Goal: Task Accomplishment & Management: Manage account settings

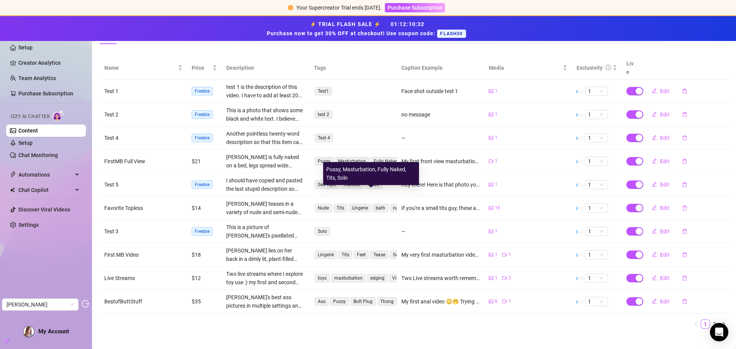
scroll to position [28, 0]
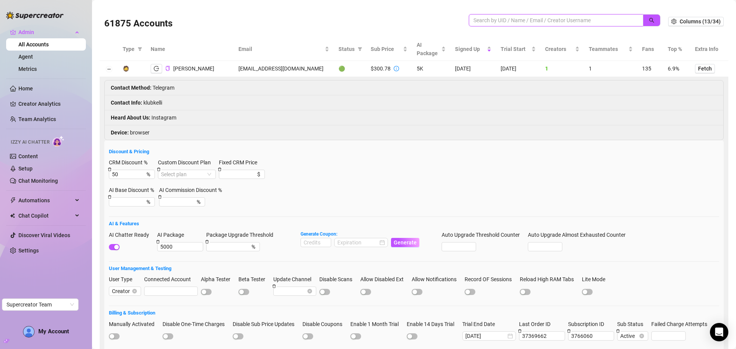
click at [504, 16] on input "search" at bounding box center [553, 20] width 159 height 8
paste input "kellirobertsx@gmail.com"
click at [646, 16] on button "button" at bounding box center [652, 20] width 18 height 12
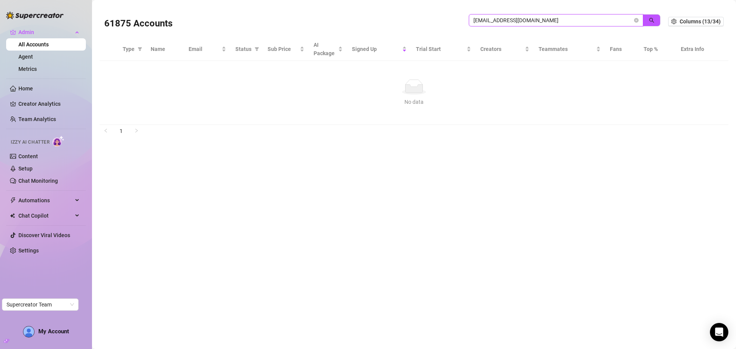
type input "kellirobertsx@gmail.com"
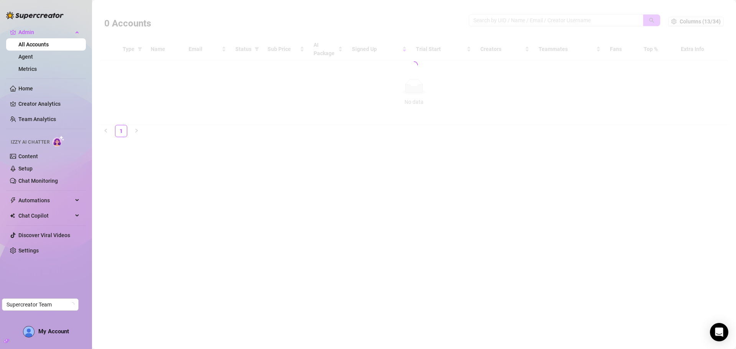
click at [506, 18] on div at bounding box center [414, 65] width 629 height 120
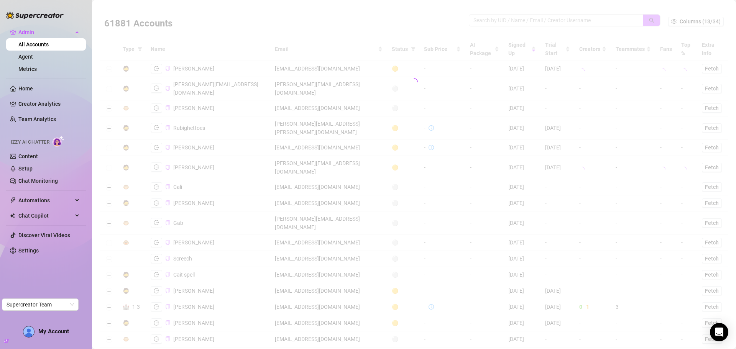
click at [506, 18] on div at bounding box center [414, 81] width 629 height 153
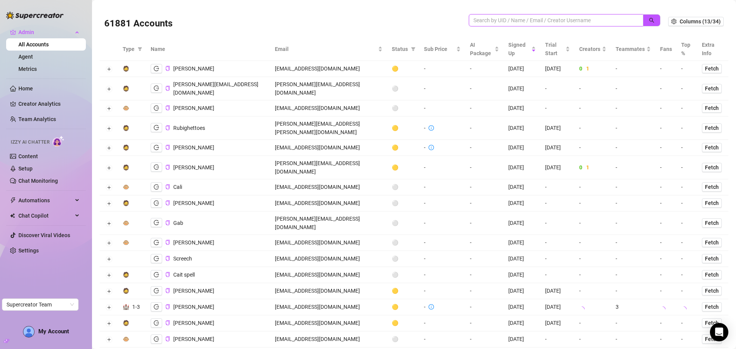
click at [506, 18] on input "search" at bounding box center [553, 20] width 159 height 8
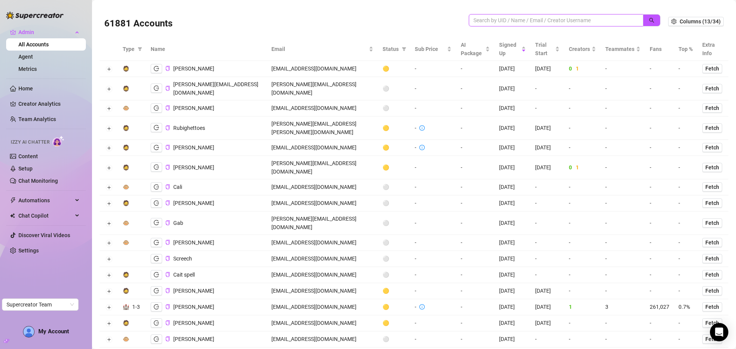
paste input "kellirobertsx@gmail.com"
click at [649, 22] on icon "search" at bounding box center [651, 20] width 5 height 5
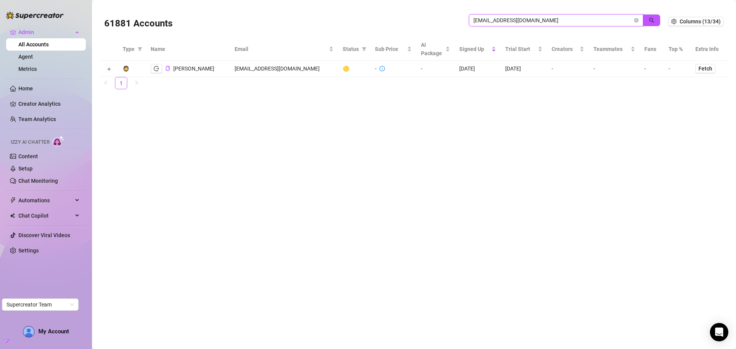
type input "kellirobertsx@gmail.com"
click at [109, 68] on button "Expand row" at bounding box center [109, 69] width 6 height 6
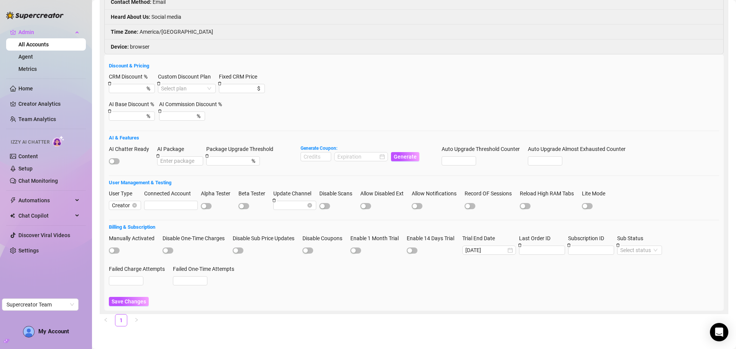
scroll to position [87, 0]
click at [169, 204] on input "Connected Account" at bounding box center [171, 205] width 54 height 9
paste input "vSAltPT6qyVuWpwm6wdvhaG04rU2"
type input "vSAltPT6qyVuWpwm6wdvhaG04rU2"
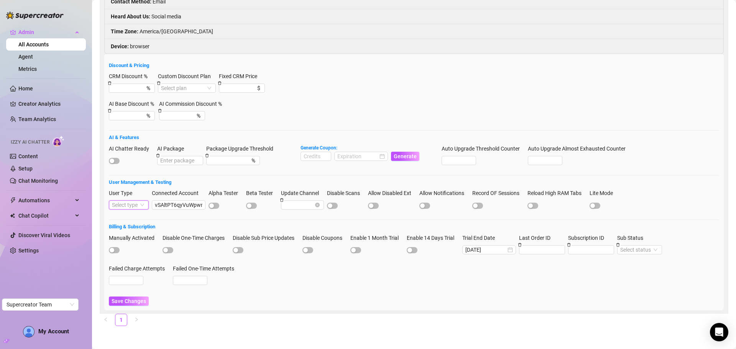
click at [146, 206] on span at bounding box center [129, 205] width 34 height 8
click at [136, 222] on div "Chatter" at bounding box center [136, 219] width 43 height 8
click at [172, 207] on input "vSAltPT6qyVuWpwm6wdvhaG04rU2" at bounding box center [171, 205] width 54 height 9
click at [152, 206] on input "vSAltPT6qyVuWpwm6wdvhaG04rU2" at bounding box center [171, 205] width 54 height 9
click at [131, 300] on span "Save Changes" at bounding box center [129, 301] width 35 height 6
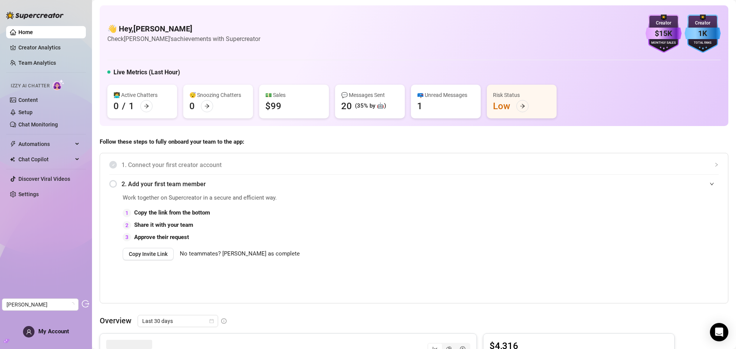
drag, startPoint x: 27, startPoint y: 195, endPoint x: 47, endPoint y: 186, distance: 21.8
click at [27, 195] on link "Settings" at bounding box center [28, 194] width 20 height 6
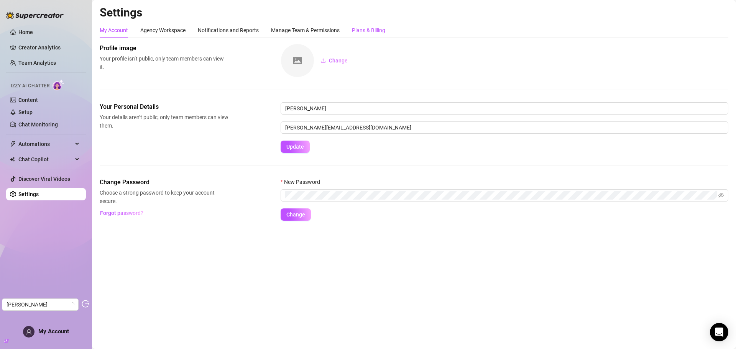
click at [363, 30] on div "Plans & Billing" at bounding box center [368, 30] width 33 height 8
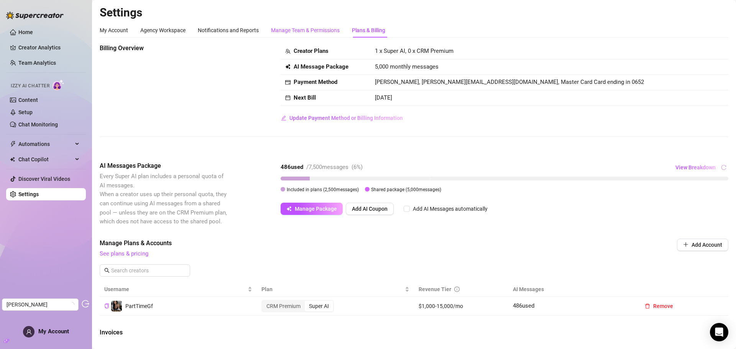
click at [323, 30] on div "Manage Team & Permissions" at bounding box center [305, 30] width 69 height 8
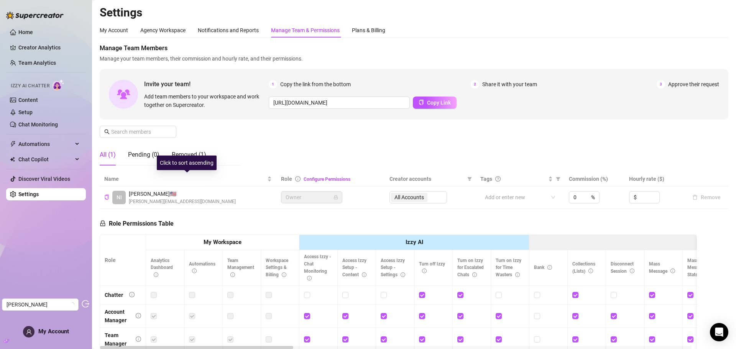
click at [184, 156] on div "Click to sort ascending" at bounding box center [187, 163] width 60 height 15
click at [184, 148] on div "Removed (1)" at bounding box center [189, 154] width 35 height 21
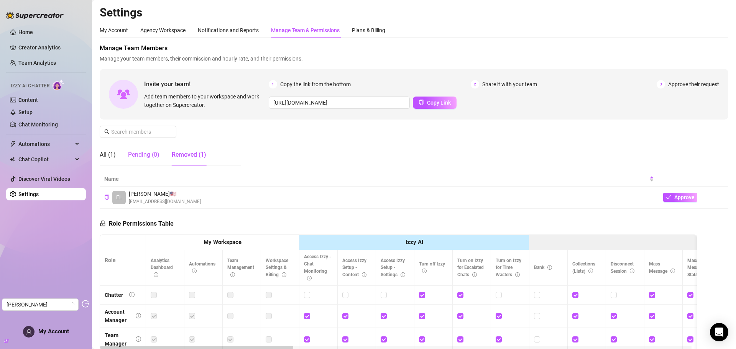
click at [132, 152] on div "Pending (0)" at bounding box center [143, 154] width 31 height 9
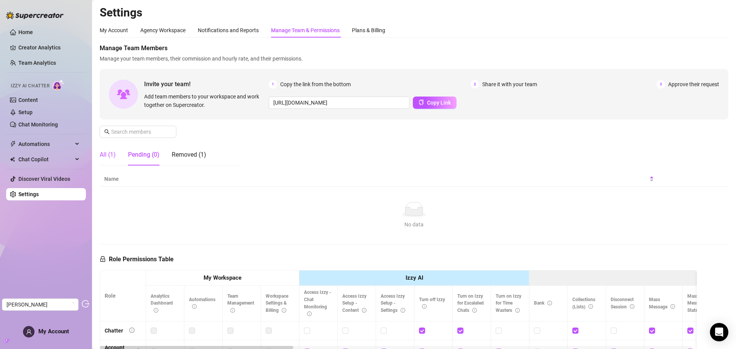
click at [106, 152] on div "All (1)" at bounding box center [108, 154] width 16 height 9
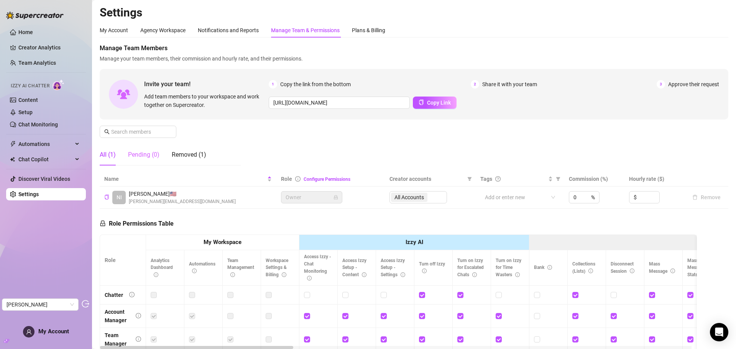
click at [138, 165] on div "All (1) Pending (0) Removed (1)" at bounding box center [170, 158] width 141 height 28
click at [145, 150] on div "Pending (0)" at bounding box center [143, 154] width 31 height 9
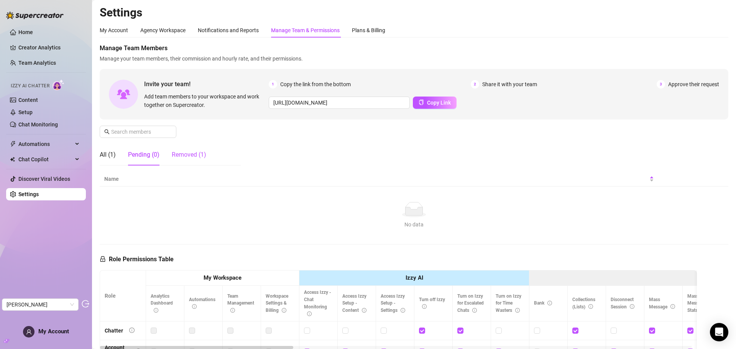
click at [194, 152] on div "Removed (1)" at bounding box center [189, 154] width 35 height 9
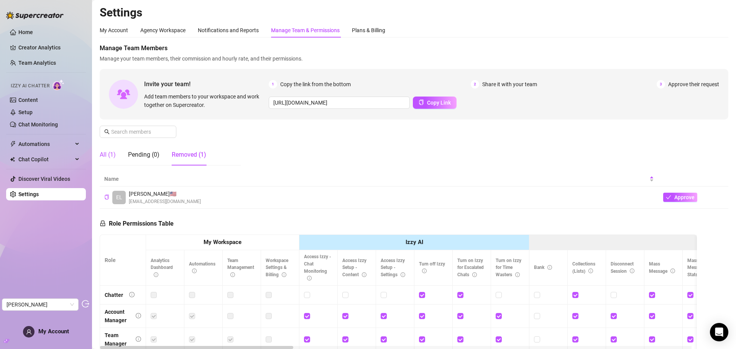
click at [109, 157] on div "All (1)" at bounding box center [108, 154] width 16 height 9
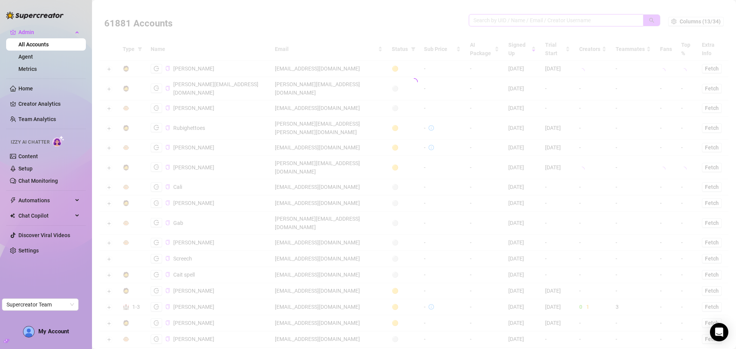
click at [501, 21] on input "search" at bounding box center [553, 20] width 159 height 8
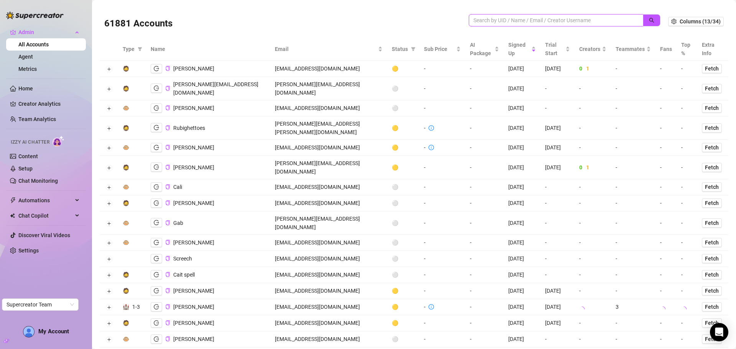
click at [501, 21] on input "search" at bounding box center [553, 20] width 159 height 8
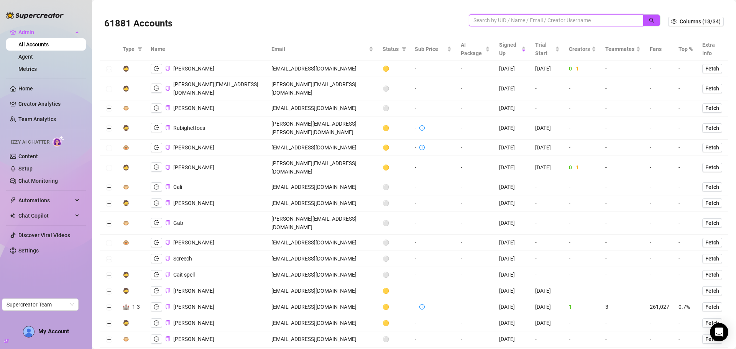
paste input "vSAltPT6qyVuWpwm6wdvhaG04rU2"
click at [649, 21] on icon "search" at bounding box center [651, 20] width 5 height 5
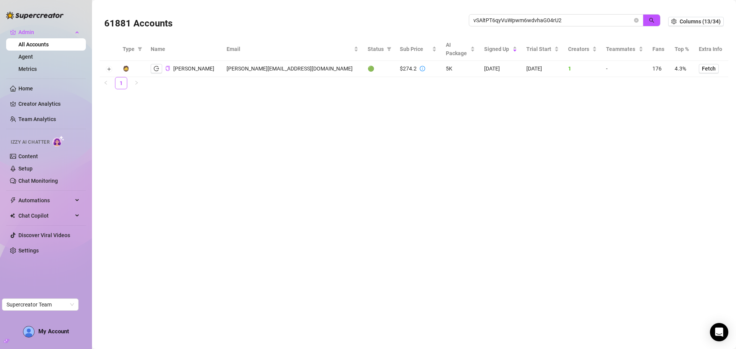
drag, startPoint x: 570, startPoint y: 27, endPoint x: 466, endPoint y: 16, distance: 105.3
click at [466, 16] on div "61881 Accounts vSAltPT6qyVuWpwm6wdvhaG04rU2" at bounding box center [386, 21] width 564 height 26
click at [592, 25] on span "vSAltPT6qyVuWpwm6wdvhaG04rU2" at bounding box center [556, 20] width 175 height 12
drag, startPoint x: 570, startPoint y: 25, endPoint x: 452, endPoint y: 26, distance: 118.1
click at [452, 26] on div "61881 Accounts vSAltPT6qyVuWpwm6wdvhaG04rU2" at bounding box center [386, 21] width 564 height 26
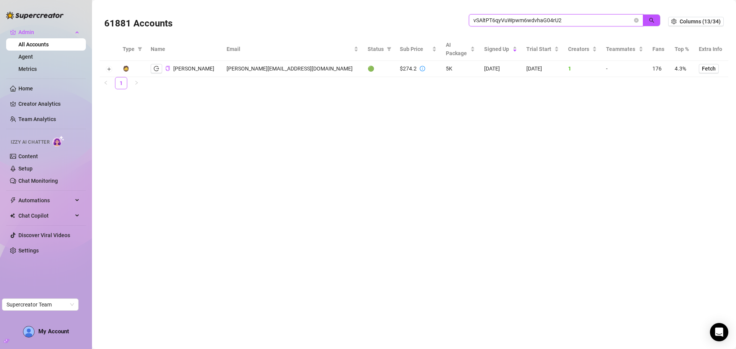
paste input "kellirobertsx@gmail.com"
click at [652, 19] on icon "search" at bounding box center [651, 20] width 5 height 5
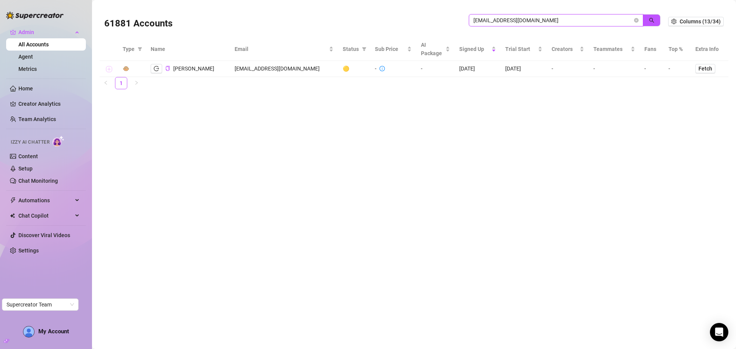
type input "kellirobertsx@gmail.com"
click at [110, 68] on button "Expand row" at bounding box center [109, 69] width 6 height 6
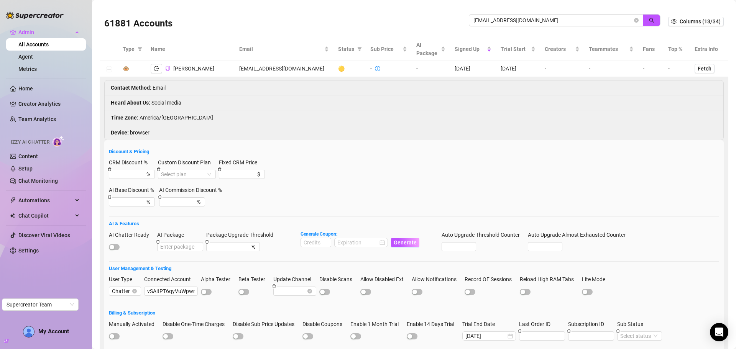
click at [135, 89] on strong "Contact Method :" at bounding box center [131, 88] width 41 height 6
click at [126, 110] on li "Heard About Us : Social media" at bounding box center [414, 103] width 619 height 15
click at [126, 123] on li "Time Zone : America/Chicago" at bounding box center [414, 117] width 619 height 15
drag, startPoint x: 124, startPoint y: 133, endPoint x: 137, endPoint y: 130, distance: 13.4
click at [124, 133] on strong "Device :" at bounding box center [120, 133] width 18 height 6
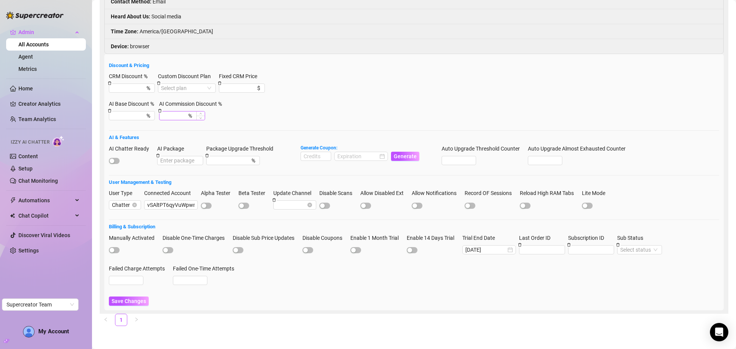
scroll to position [87, 0]
click at [315, 205] on div at bounding box center [294, 205] width 43 height 9
click at [345, 213] on div "Disable Scans" at bounding box center [339, 203] width 38 height 28
click at [137, 303] on span "Save Changes" at bounding box center [129, 301] width 35 height 6
click at [659, 250] on span at bounding box center [640, 250] width 39 height 8
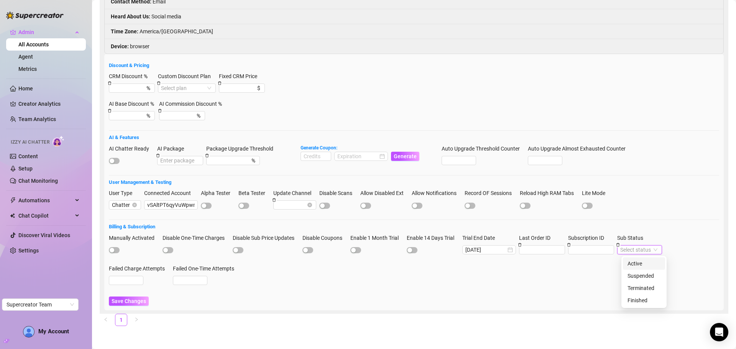
click at [659, 250] on span at bounding box center [640, 250] width 39 height 8
click at [600, 250] on input "Subscription ID" at bounding box center [591, 250] width 45 height 8
click at [539, 253] on input "Last Order ID" at bounding box center [542, 250] width 45 height 8
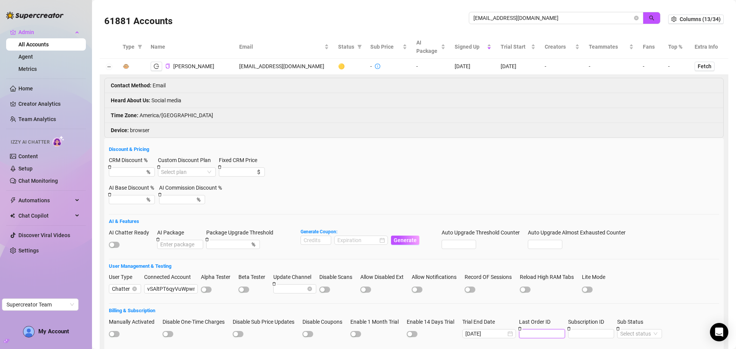
scroll to position [0, 0]
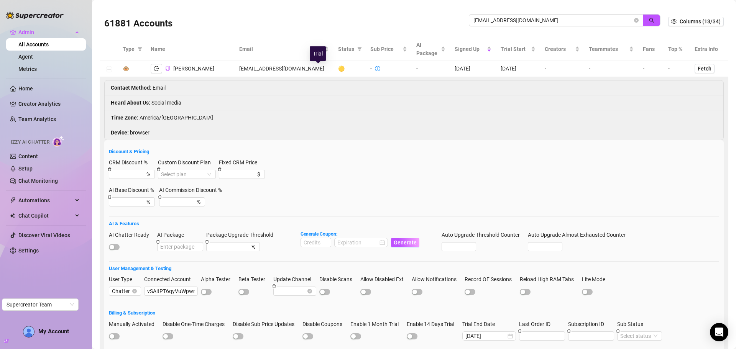
click at [338, 70] on span "🟡" at bounding box center [341, 69] width 7 height 6
click at [122, 70] on td "🐵" at bounding box center [132, 69] width 28 height 16
click at [125, 69] on div "🐵" at bounding box center [126, 68] width 7 height 8
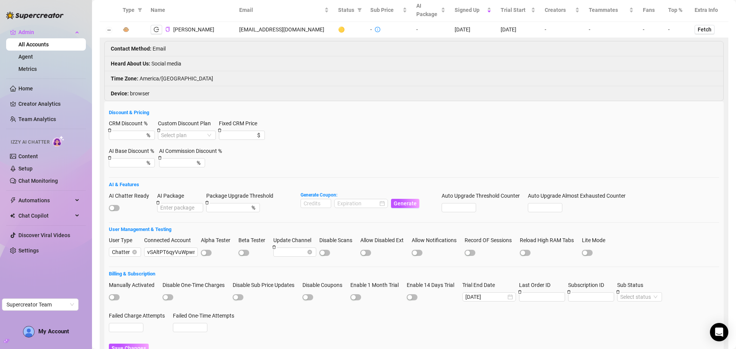
scroll to position [77, 0]
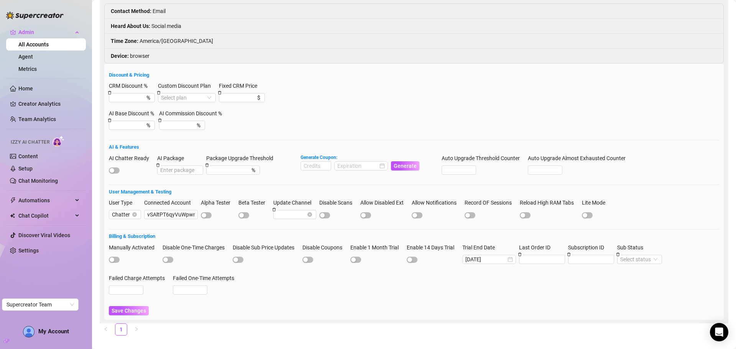
click at [174, 208] on div "Connected Account" at bounding box center [171, 205] width 54 height 12
click at [174, 216] on input "vSAltPT6qyVuWpwm6wdvhaG04rU2" at bounding box center [171, 214] width 54 height 9
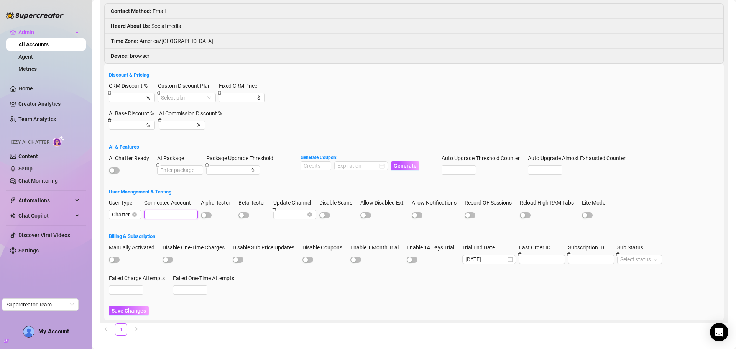
paste input "vSAltPT6qyVuWpwm6wdvhaG04rU2"
type input "vSAltPT6qyVuWpwm6wdvhaG04rU2"
click at [216, 228] on form "Discount & Pricing CRM Discount % % Custom Discount Plan Select plan Fixed CRM …" at bounding box center [414, 193] width 611 height 244
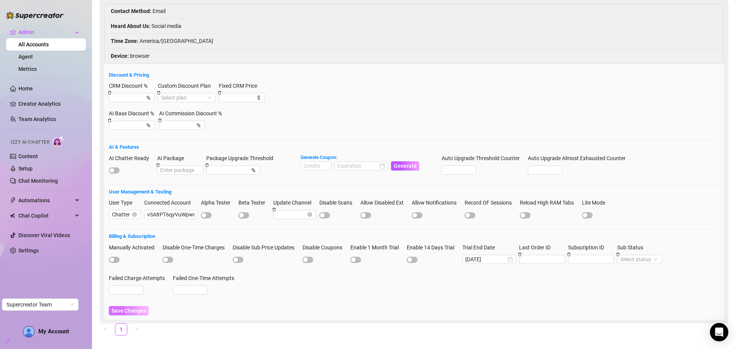
click at [135, 310] on span "Save Changes" at bounding box center [129, 311] width 35 height 6
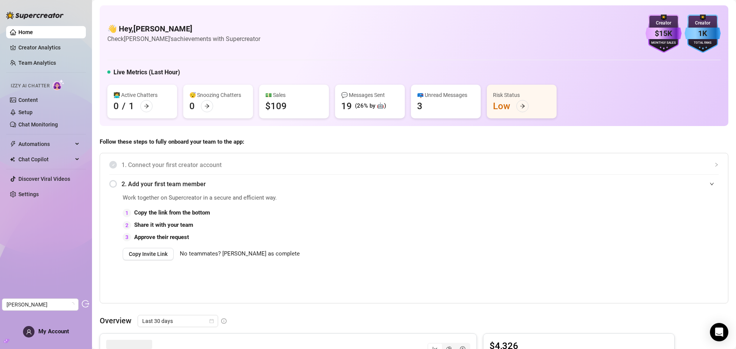
click at [28, 198] on link "Settings" at bounding box center [28, 194] width 20 height 6
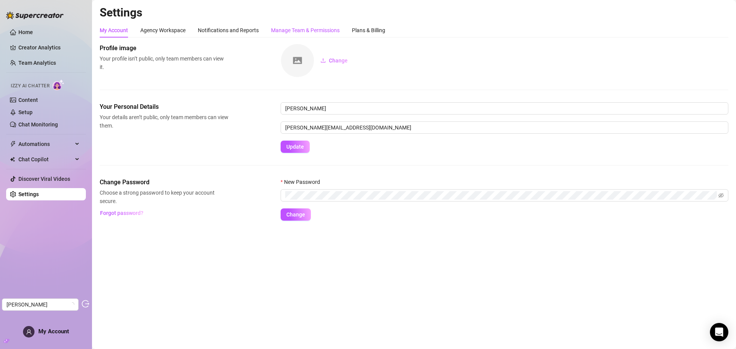
click at [298, 33] on div "Manage Team & Permissions" at bounding box center [305, 30] width 69 height 8
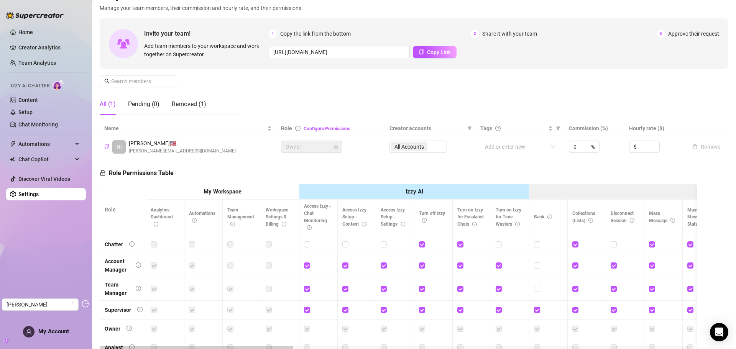
scroll to position [38, 0]
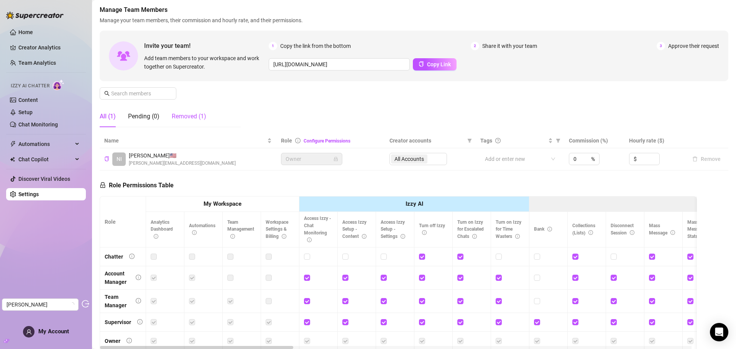
click at [193, 115] on div "Removed (1)" at bounding box center [189, 116] width 35 height 9
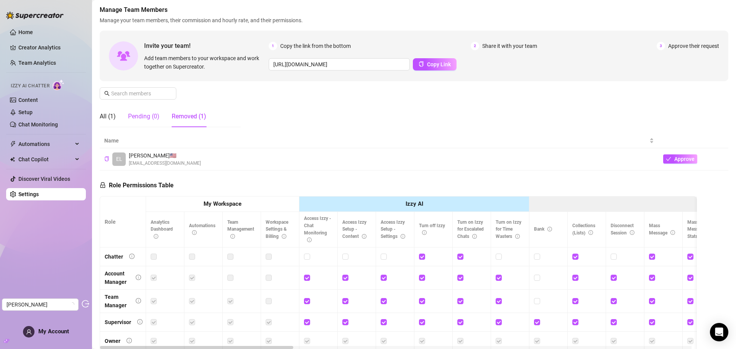
click at [151, 120] on div "Pending (0)" at bounding box center [143, 116] width 31 height 9
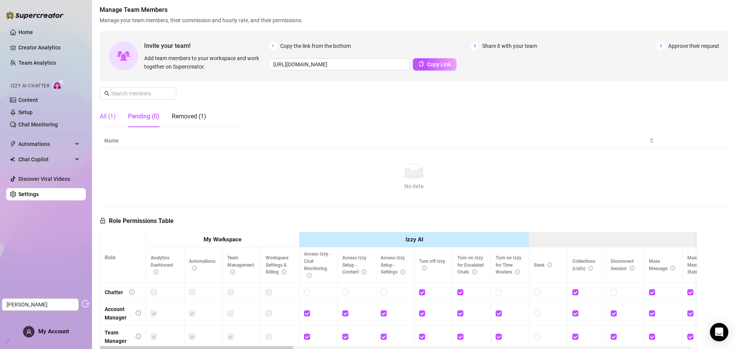
click at [102, 120] on div "All (1)" at bounding box center [108, 116] width 16 height 9
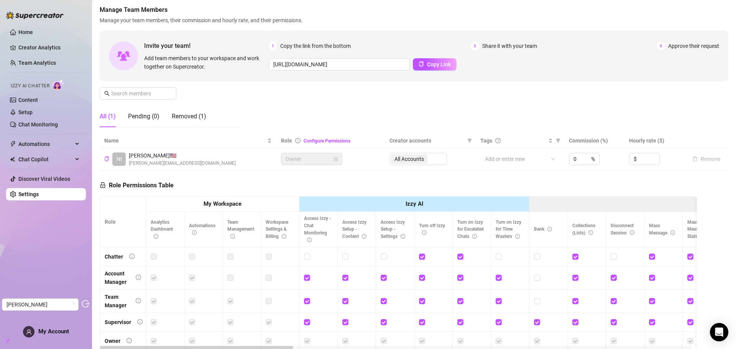
scroll to position [0, 0]
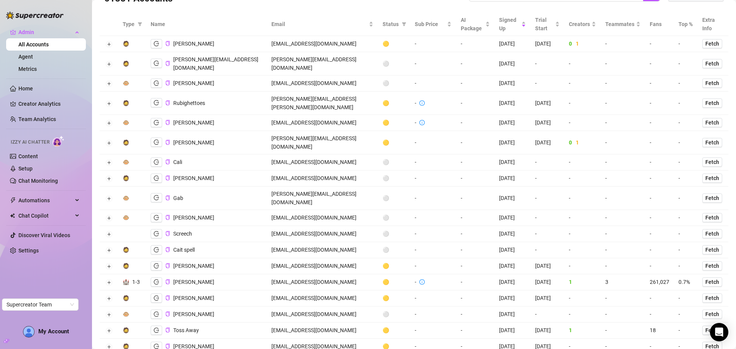
scroll to position [38, 0]
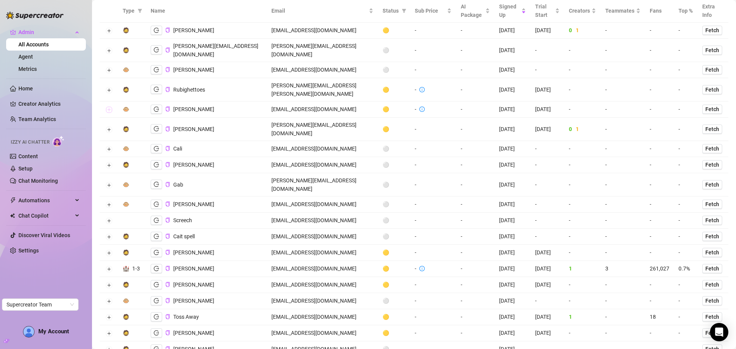
click at [110, 107] on button "Expand row" at bounding box center [109, 110] width 6 height 6
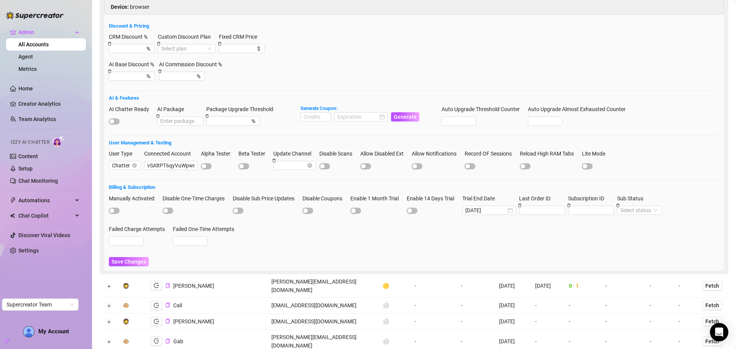
scroll to position [192, 0]
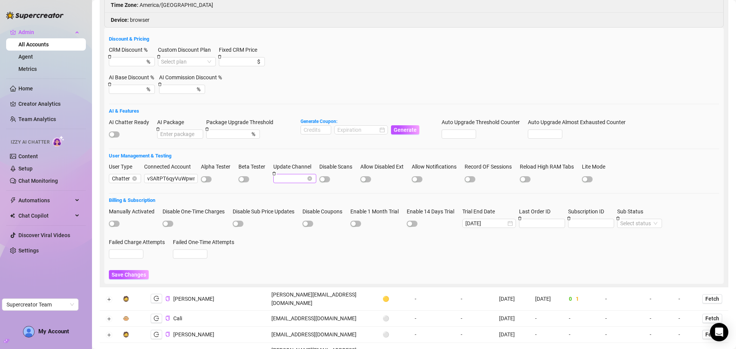
click at [303, 175] on span at bounding box center [295, 179] width 37 height 8
click at [297, 175] on span at bounding box center [295, 179] width 37 height 8
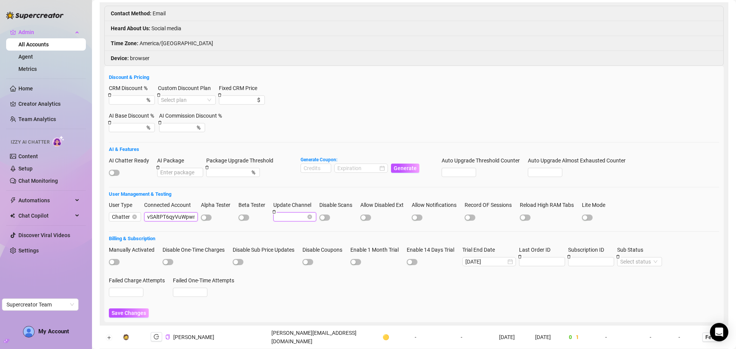
click at [170, 212] on input "vSAltPT6qyVuWpwm6wdvhaG04rU2" at bounding box center [171, 216] width 54 height 9
drag, startPoint x: 192, startPoint y: 212, endPoint x: 223, endPoint y: 213, distance: 31.1
click at [223, 213] on div "User Type Chatter Connected Account vSAltPT6qyVuWpwm6wdvhaG04rU2 Alpha Tester B…" at bounding box center [414, 215] width 611 height 28
click at [171, 214] on input "vSAltPT6qyVuWpwm6wdvhaG04rU2" at bounding box center [171, 216] width 54 height 9
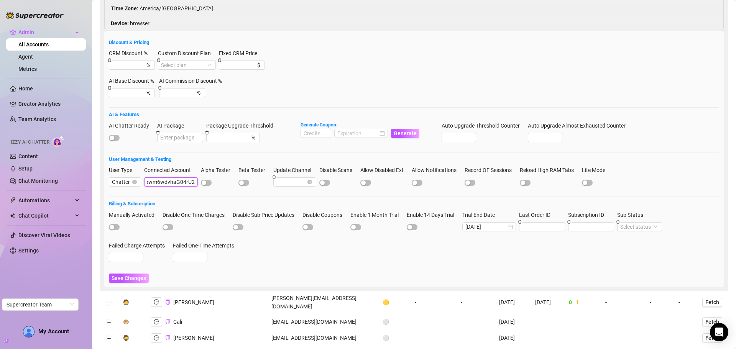
scroll to position [192, 0]
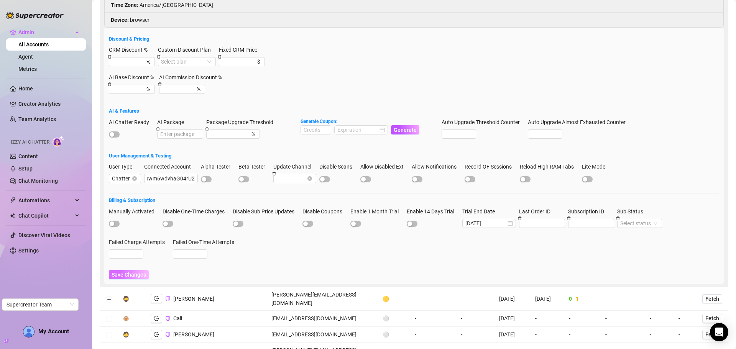
click at [137, 272] on span "Save Changes" at bounding box center [129, 275] width 35 height 6
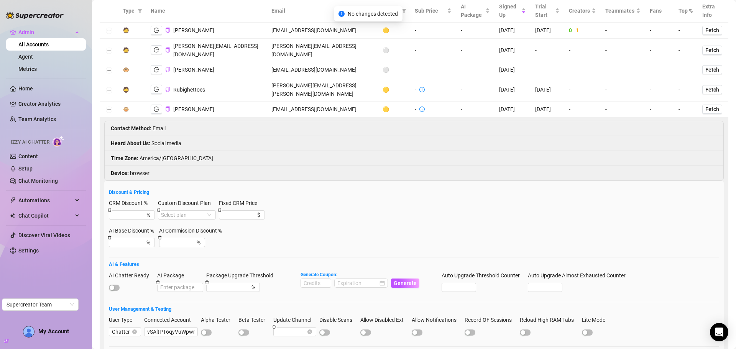
scroll to position [0, 0]
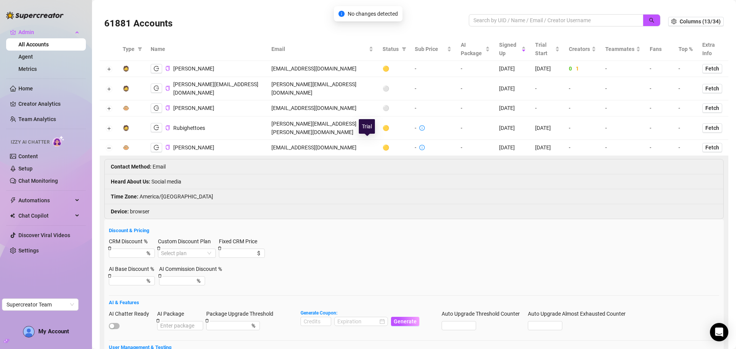
click at [383, 145] on span "🟡" at bounding box center [386, 148] width 7 height 6
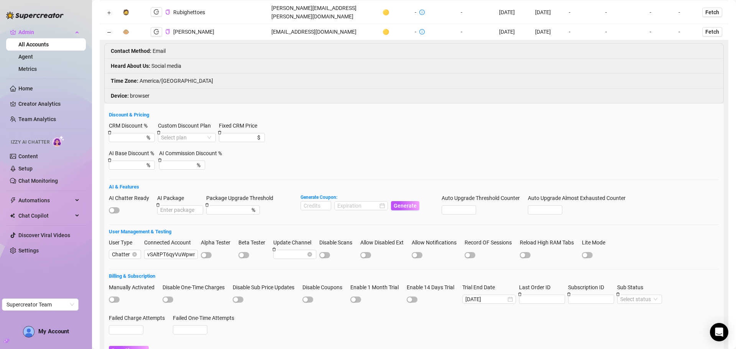
scroll to position [153, 0]
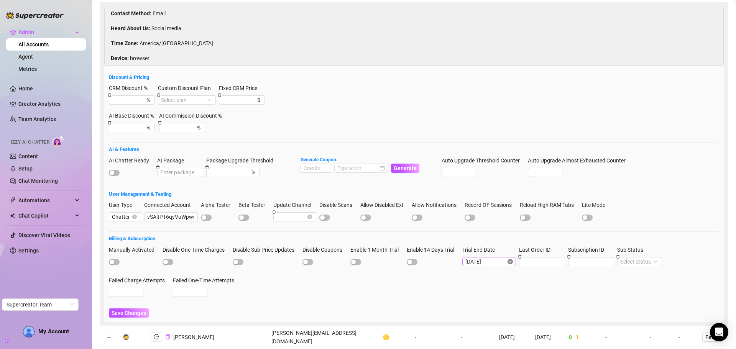
click at [513, 259] on icon "close-circle" at bounding box center [510, 261] width 5 height 5
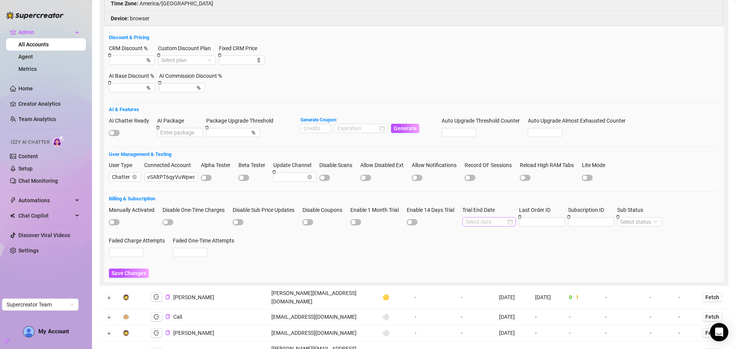
scroll to position [230, 0]
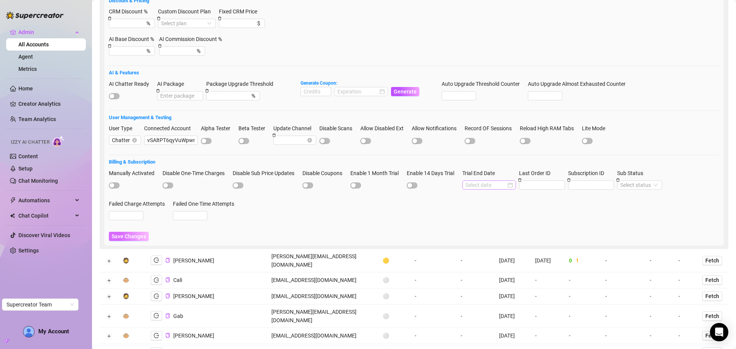
click at [145, 234] on span "Save Changes" at bounding box center [129, 237] width 35 height 6
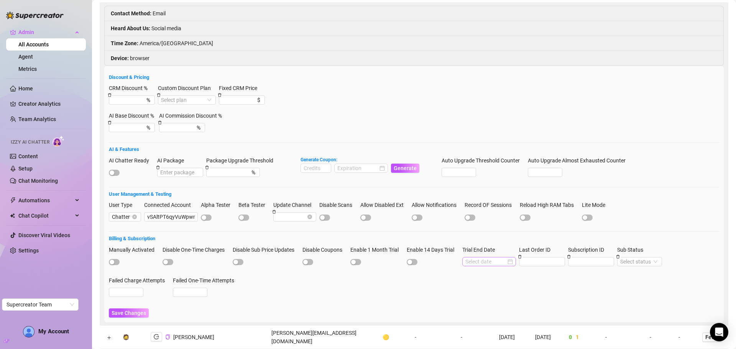
scroll to position [0, 0]
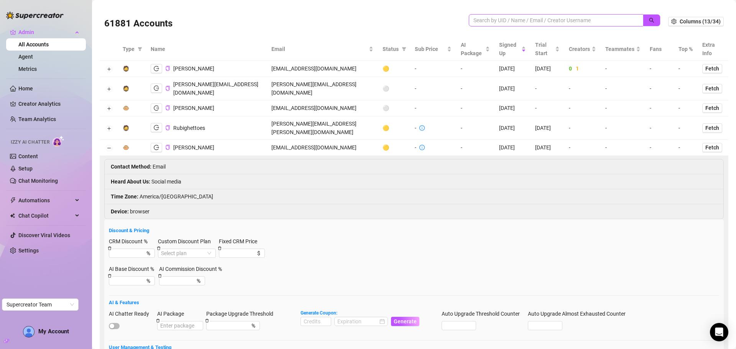
click at [553, 16] on span at bounding box center [556, 20] width 175 height 12
drag, startPoint x: 297, startPoint y: 143, endPoint x: 258, endPoint y: 140, distance: 39.3
click at [267, 140] on td "kellirobertsx@gmail.com" at bounding box center [322, 148] width 111 height 16
copy td "kellirobertsx@gmail.com"
click at [526, 18] on input "search" at bounding box center [553, 20] width 159 height 8
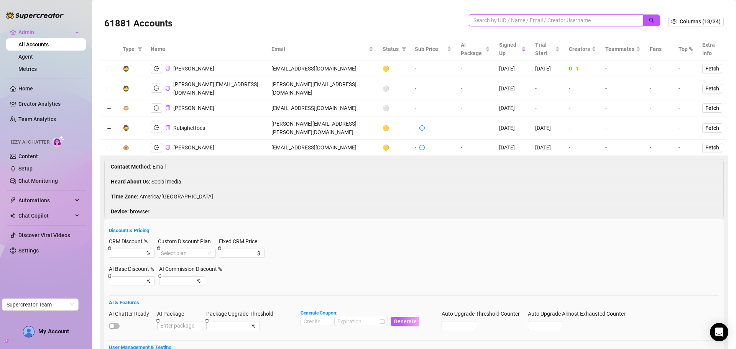
paste input "kellirobertsx@gmail.com"
click at [649, 18] on icon "search" at bounding box center [651, 20] width 5 height 5
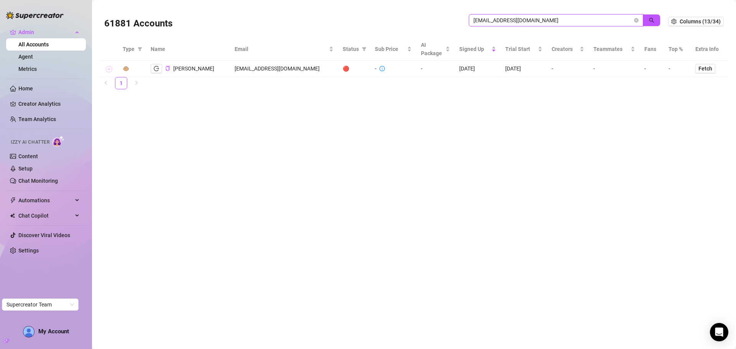
type input "kellirobertsx@gmail.com"
drag, startPoint x: 110, startPoint y: 70, endPoint x: 143, endPoint y: 72, distance: 33.4
click at [109, 70] on button "Expand row" at bounding box center [109, 69] width 6 height 6
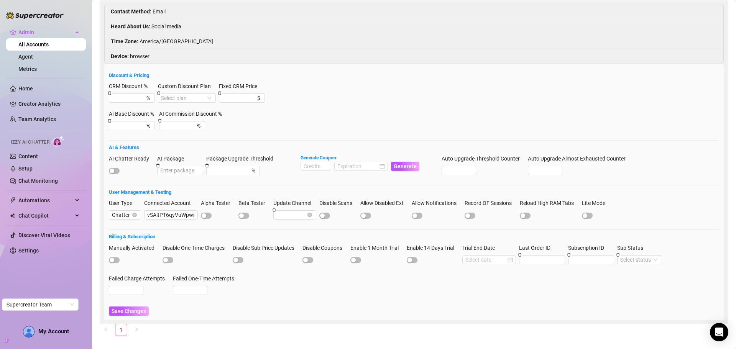
scroll to position [77, 0]
click at [182, 214] on input "vSAltPT6qyVuWpwm6wdvhaG04rU2" at bounding box center [171, 214] width 54 height 9
drag, startPoint x: 194, startPoint y: 214, endPoint x: 209, endPoint y: 214, distance: 15.3
click at [209, 214] on div "User Type Chatter Connected Account vSAltPT6qyVuWpwm6wdvhaG04rU2 Alpha Tester B…" at bounding box center [414, 213] width 611 height 28
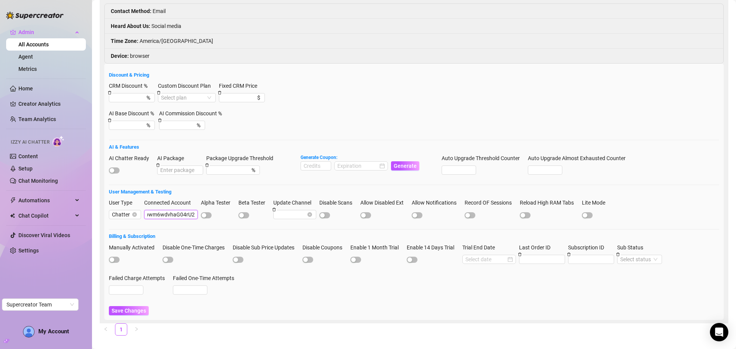
click at [189, 213] on input "vSAltPT6qyVuWpwm6wdvhaG04rU2" at bounding box center [171, 214] width 54 height 9
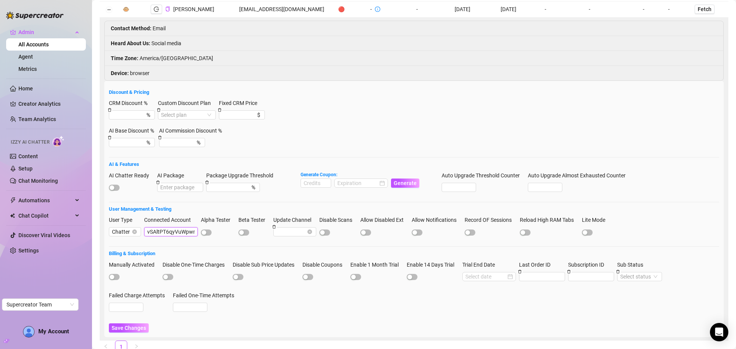
scroll to position [77, 0]
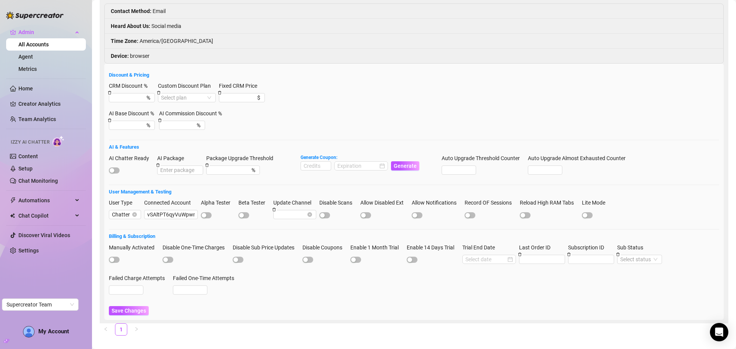
click at [164, 191] on h5 "User Management & Testing" at bounding box center [414, 192] width 611 height 8
click at [158, 214] on input "vSAltPT6qyVuWpwm6wdvhaG04rU2" at bounding box center [171, 214] width 54 height 9
click at [512, 258] on div at bounding box center [490, 259] width 48 height 8
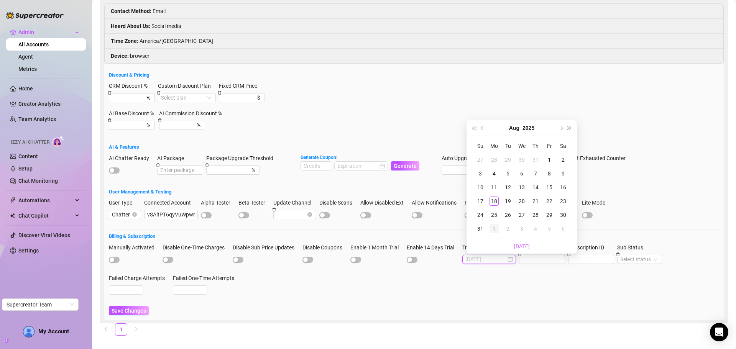
type input "2025-09-01"
click at [495, 226] on div "1" at bounding box center [494, 228] width 9 height 9
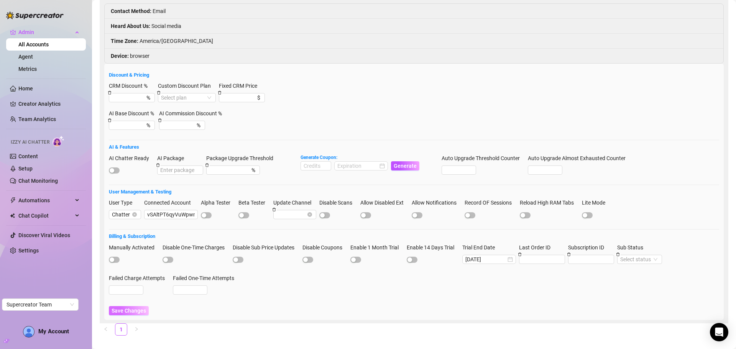
click at [138, 310] on span "Save Changes" at bounding box center [129, 311] width 35 height 6
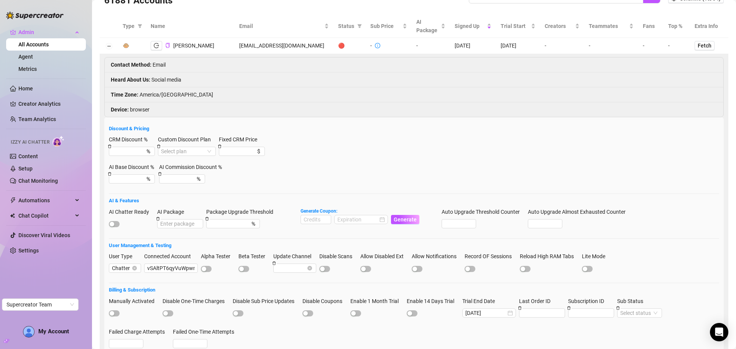
scroll to position [0, 0]
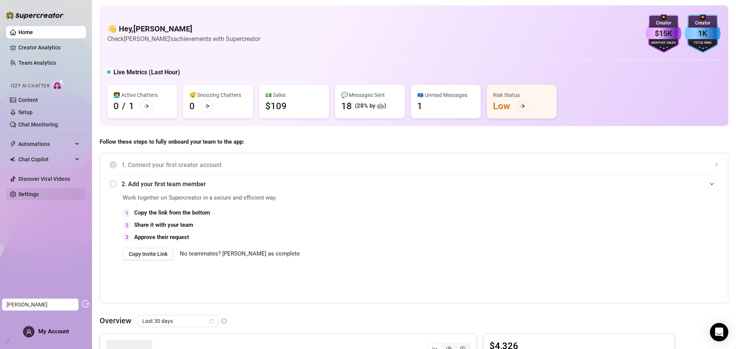
click at [30, 195] on link "Settings" at bounding box center [28, 194] width 20 height 6
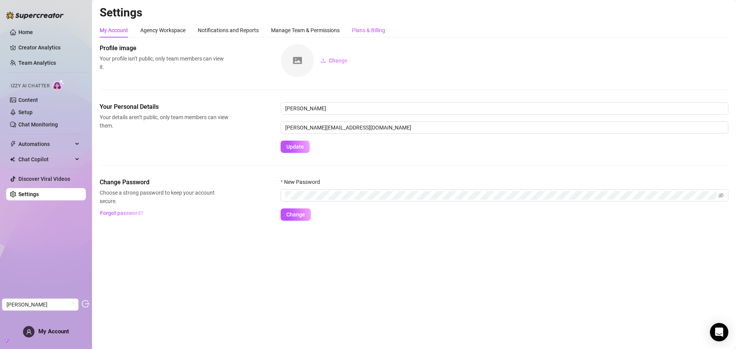
click at [361, 29] on div "Plans & Billing" at bounding box center [368, 30] width 33 height 8
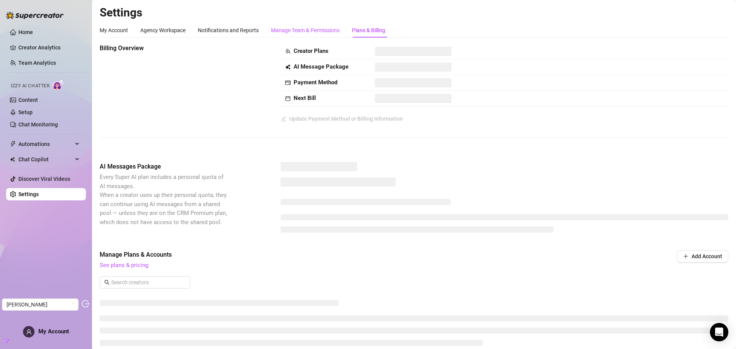
click at [327, 30] on div "Manage Team & Permissions" at bounding box center [305, 30] width 69 height 8
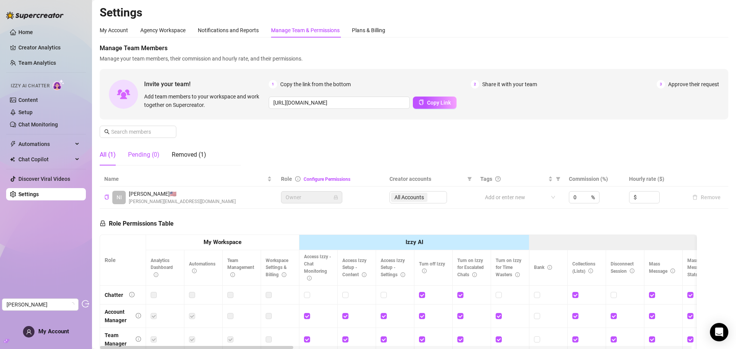
click at [142, 153] on div "Pending (0)" at bounding box center [143, 154] width 31 height 9
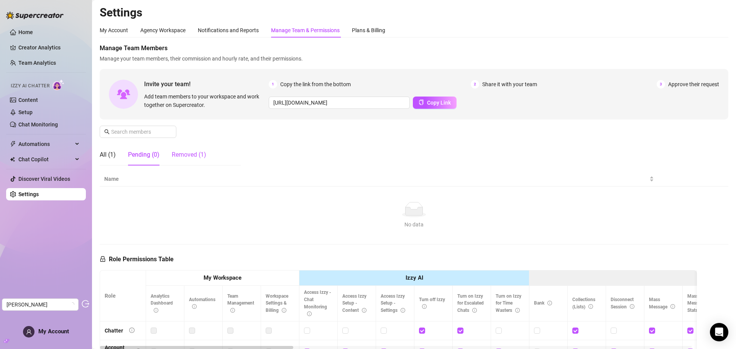
click at [182, 155] on div "Removed (1)" at bounding box center [189, 154] width 35 height 9
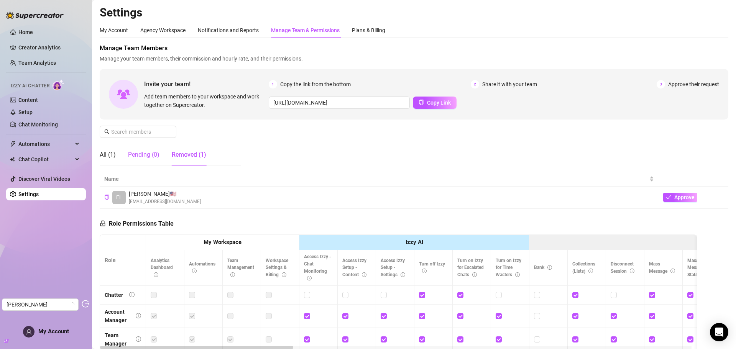
click at [138, 153] on div "Pending (0)" at bounding box center [143, 154] width 31 height 9
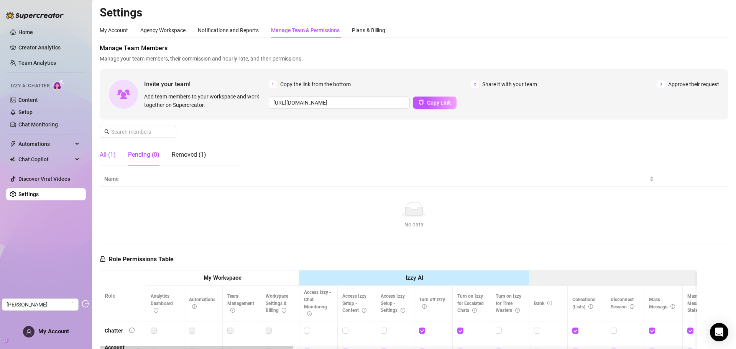
click at [109, 156] on div "All (1)" at bounding box center [108, 154] width 16 height 9
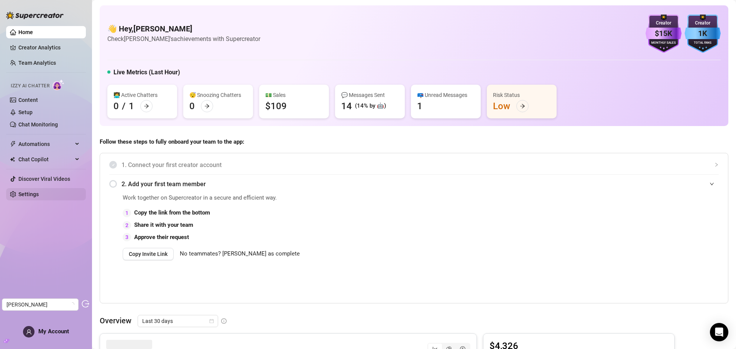
click at [31, 192] on link "Settings" at bounding box center [28, 194] width 20 height 6
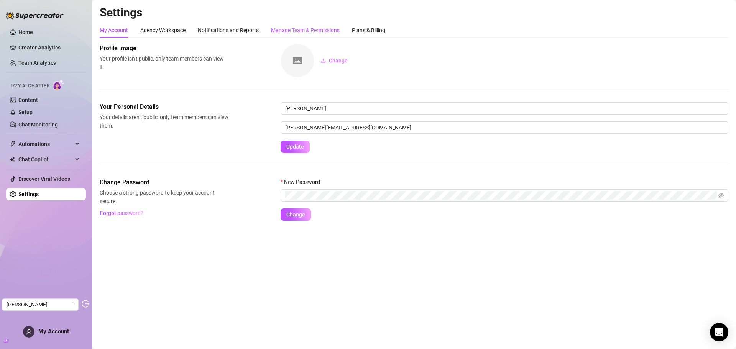
click at [311, 33] on div "Manage Team & Permissions" at bounding box center [305, 30] width 69 height 8
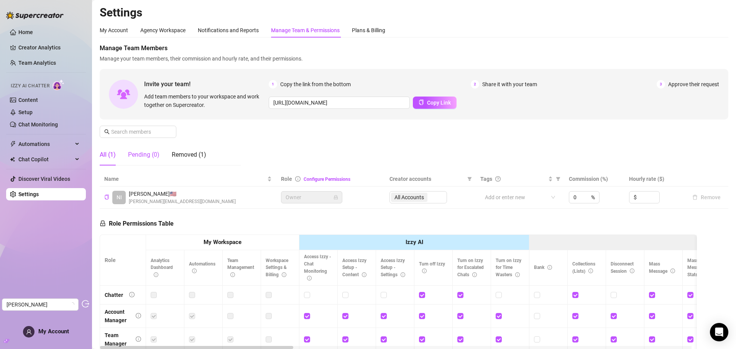
click at [143, 154] on div "Pending (0)" at bounding box center [143, 154] width 31 height 9
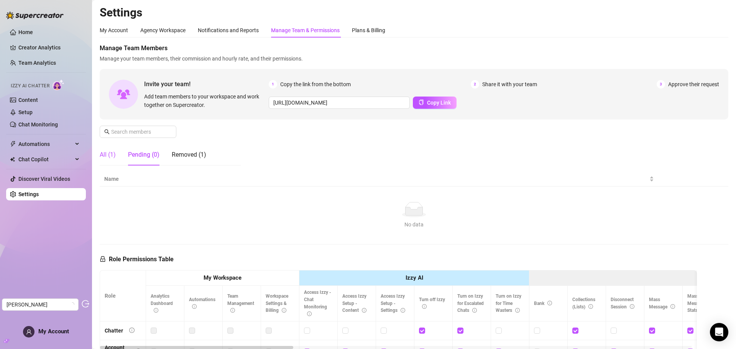
click at [112, 152] on div "All (1)" at bounding box center [108, 154] width 16 height 9
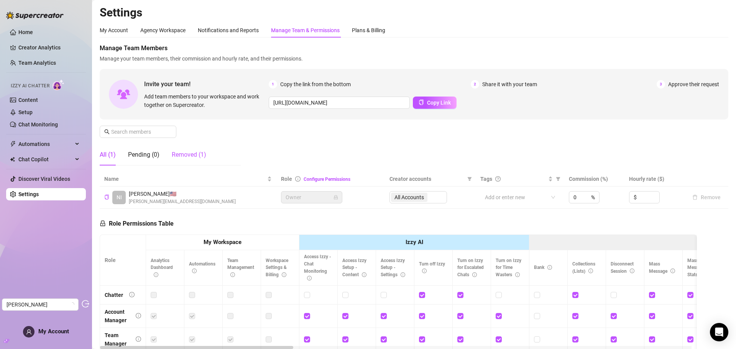
click at [179, 152] on div "Removed (1)" at bounding box center [189, 154] width 35 height 9
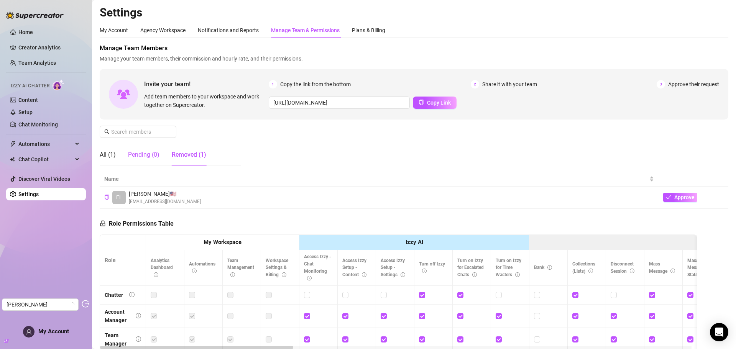
click at [154, 152] on div "Pending (0)" at bounding box center [143, 154] width 31 height 9
